Goal: Navigation & Orientation: Find specific page/section

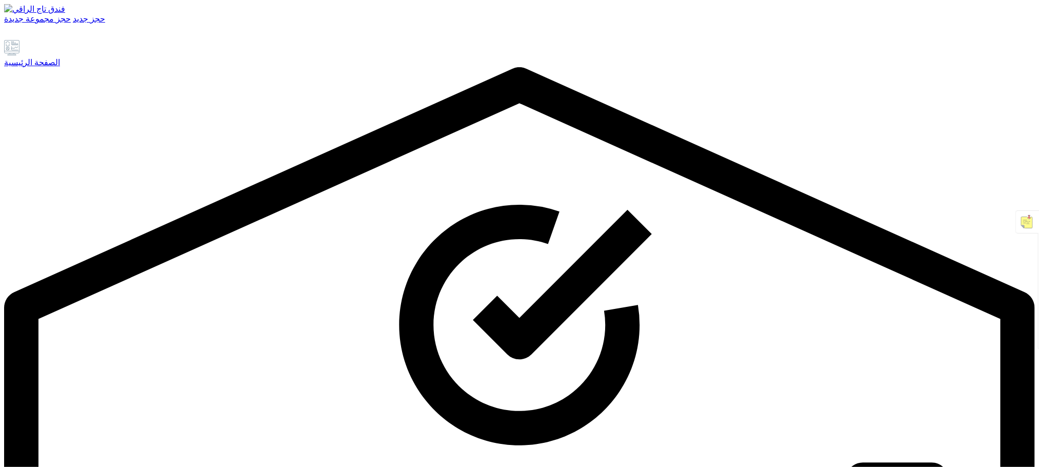
click at [57, 67] on div "الصفحة الرئيسية" at bounding box center [519, 62] width 1031 height 10
click at [47, 39] on link at bounding box center [41, 35] width 12 height 9
click at [60, 67] on font "الصفحة الرئيسية" at bounding box center [32, 62] width 56 height 9
